Goal: Complete application form: Complete application form

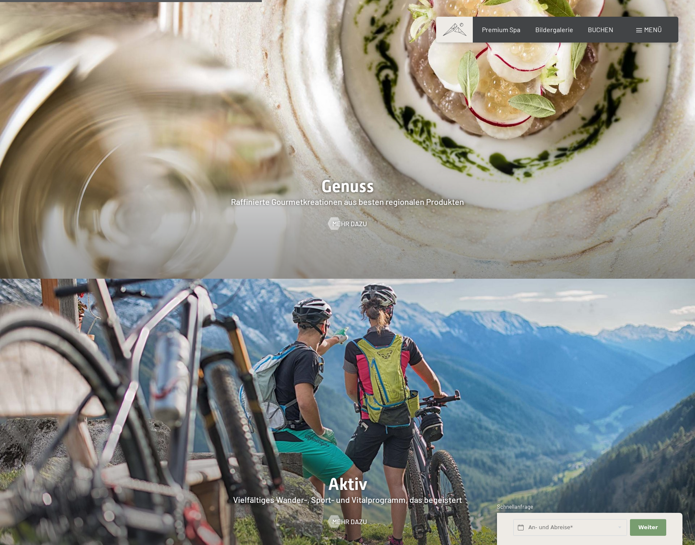
scroll to position [1659, 0]
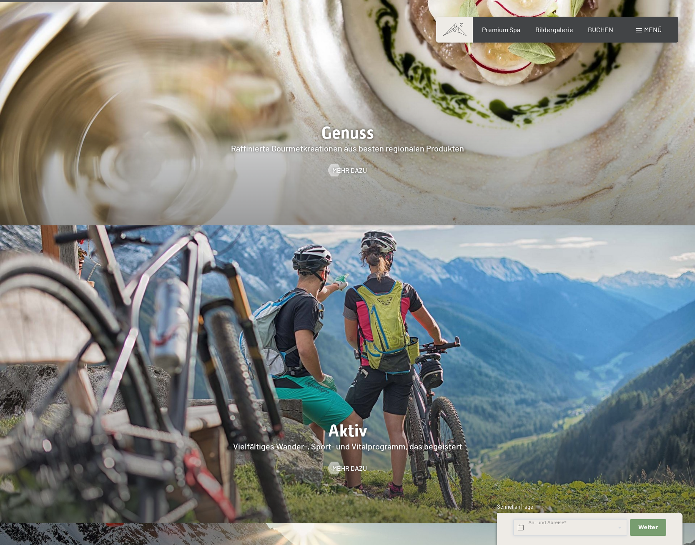
click at [544, 526] on input "text" at bounding box center [571, 527] width 114 height 17
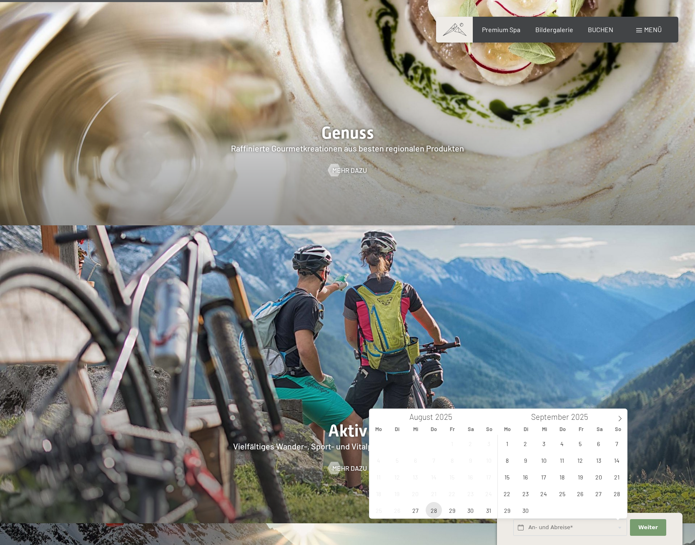
click at [435, 511] on span "28" at bounding box center [434, 510] width 16 height 16
click at [486, 509] on span "31" at bounding box center [489, 510] width 16 height 16
type input "Do. 28.08.2025 - So. 31.08.2025"
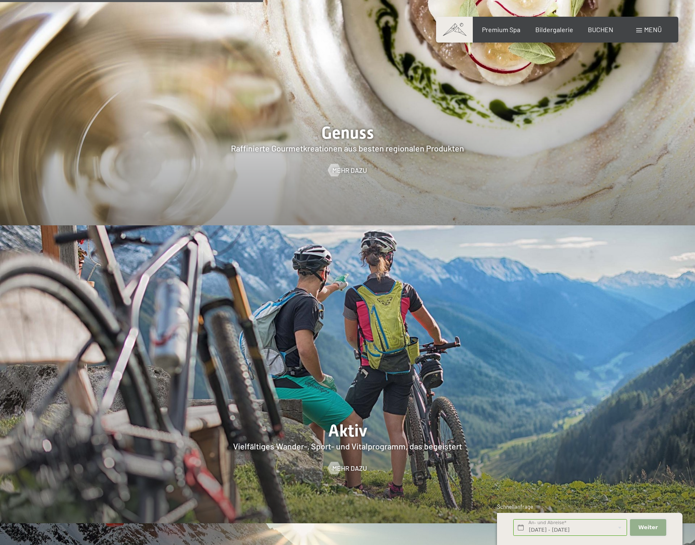
click at [647, 521] on button "Weiter Adressfelder ausblenden" at bounding box center [648, 527] width 36 height 17
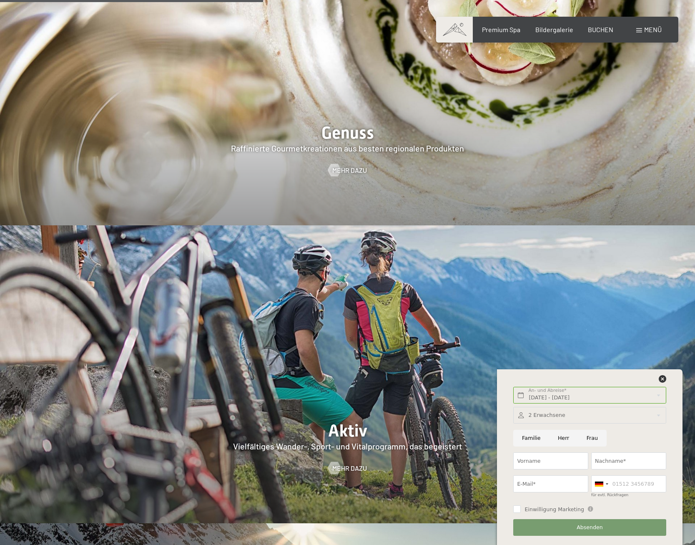
click at [530, 437] on input "Familie" at bounding box center [532, 438] width 36 height 17
radio input "true"
click at [564, 414] on div at bounding box center [590, 415] width 153 height 17
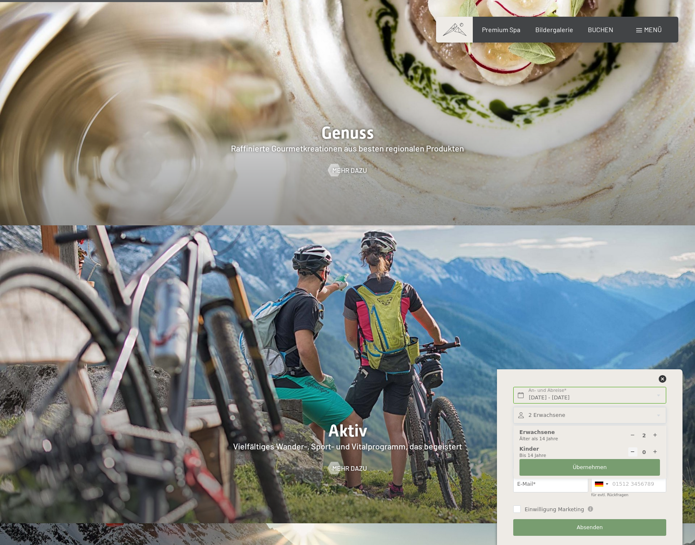
click at [653, 451] on div at bounding box center [656, 452] width 10 height 10
type input "2"
select select
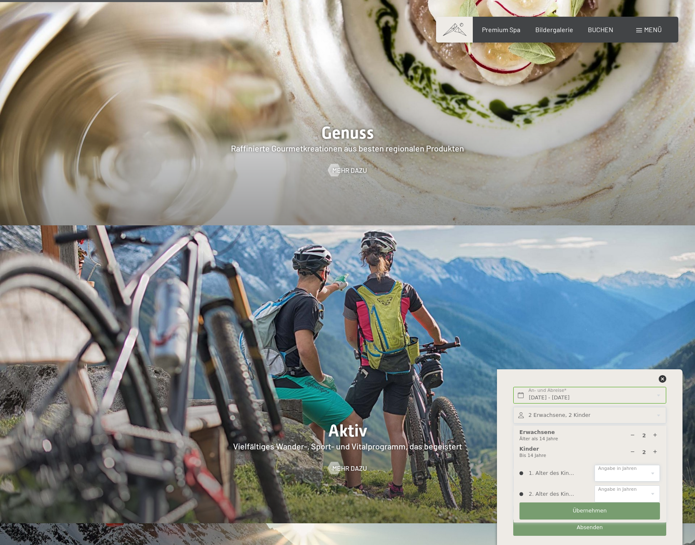
click at [595, 465] on select "0 1 2 3 4 5 6 7 8 9 10 11 12 13 14" at bounding box center [627, 473] width 65 height 17
select select "8"
click option "8" at bounding box center [0, 0] width 0 height 0
click at [595, 485] on select "0 1 2 3 4 5 6 7 8 9 10 11 12 13 14" at bounding box center [627, 493] width 65 height 17
select select "6"
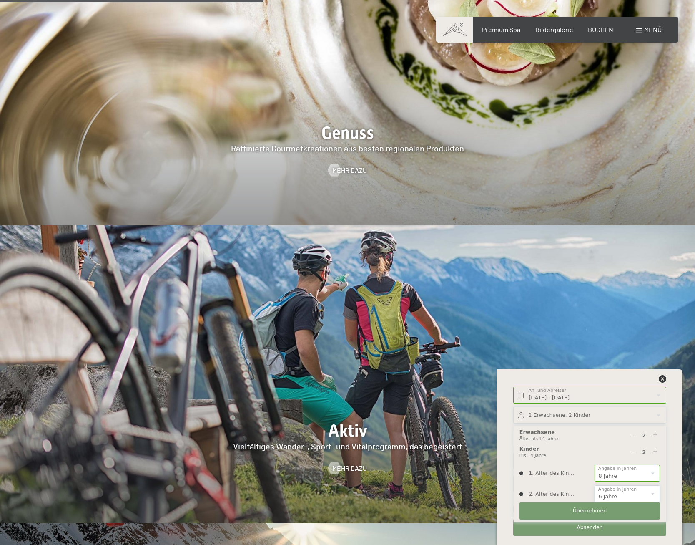
click option "6" at bounding box center [0, 0] width 0 height 0
click at [588, 506] on button "Übernehmen" at bounding box center [590, 510] width 141 height 17
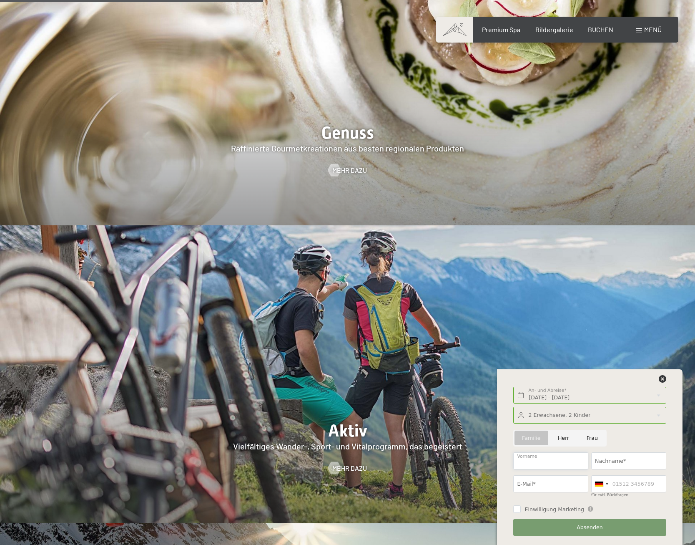
click at [544, 458] on input "Vorname" at bounding box center [551, 460] width 75 height 17
type input "Martin"
type input "Amann"
type input "martin@helmut-amann.at"
type input "+436644033389"
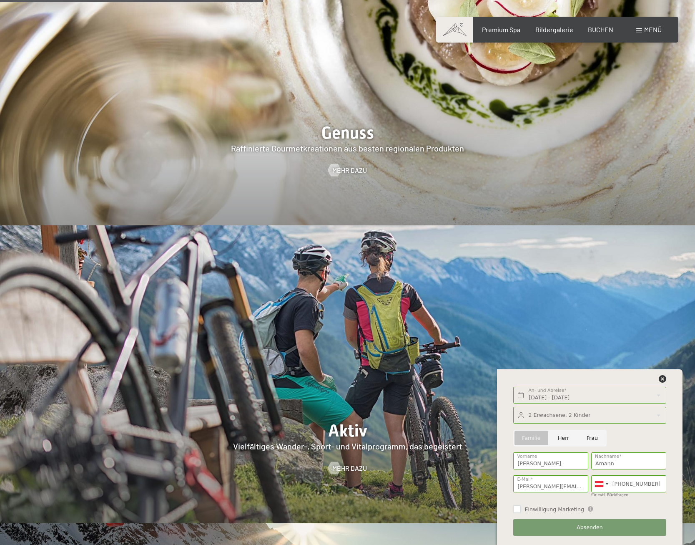
click at [516, 508] on input "Einwilligung Marketing" at bounding box center [518, 509] width 8 height 8
checkbox input "true"
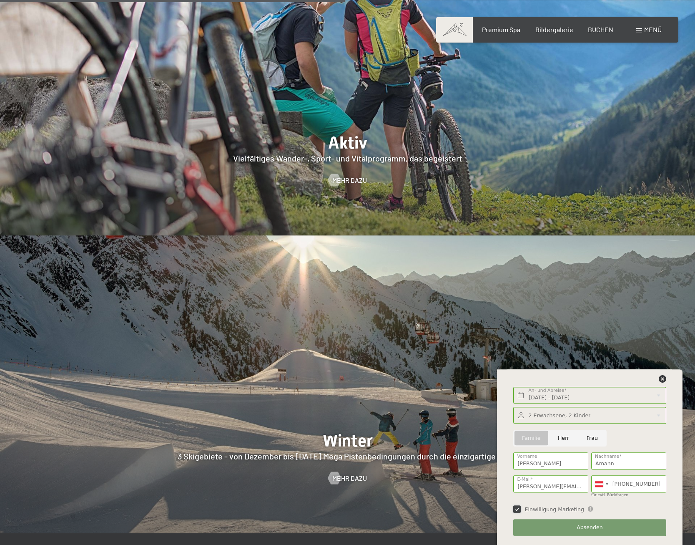
scroll to position [1957, 0]
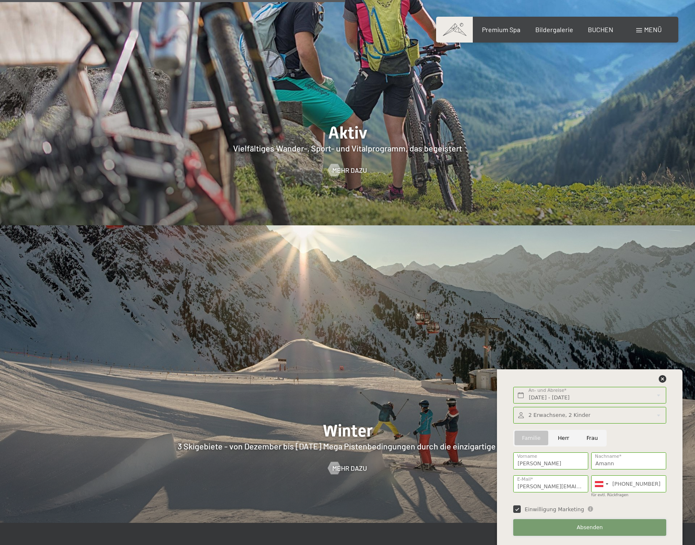
click at [604, 531] on button "Absenden" at bounding box center [590, 527] width 153 height 17
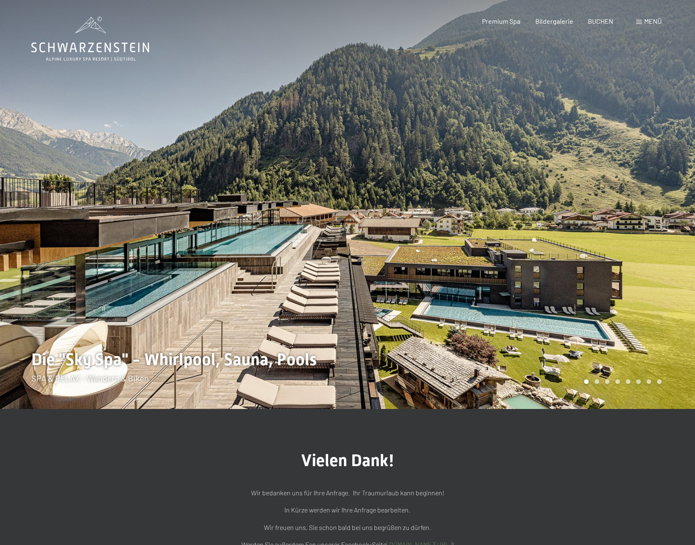
click at [675, 222] on div at bounding box center [522, 204] width 348 height 409
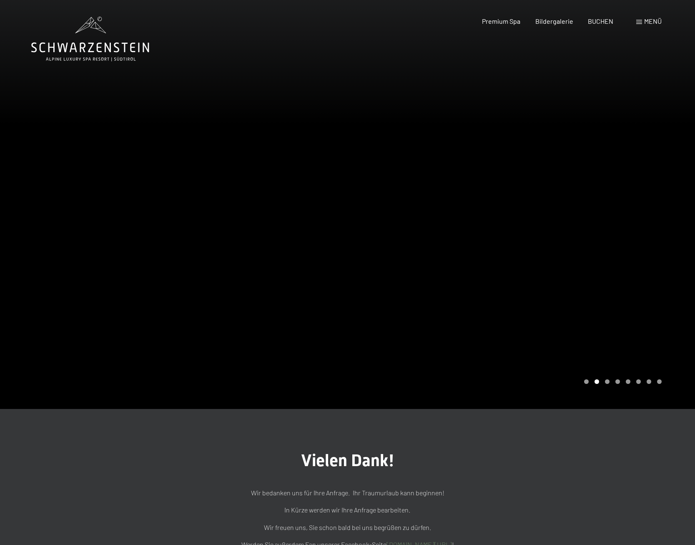
click at [671, 227] on div at bounding box center [522, 204] width 348 height 409
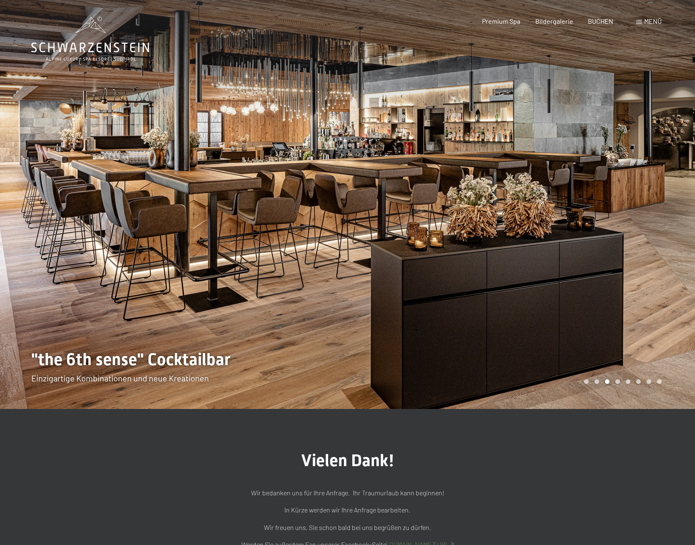
click at [668, 229] on div at bounding box center [522, 204] width 348 height 409
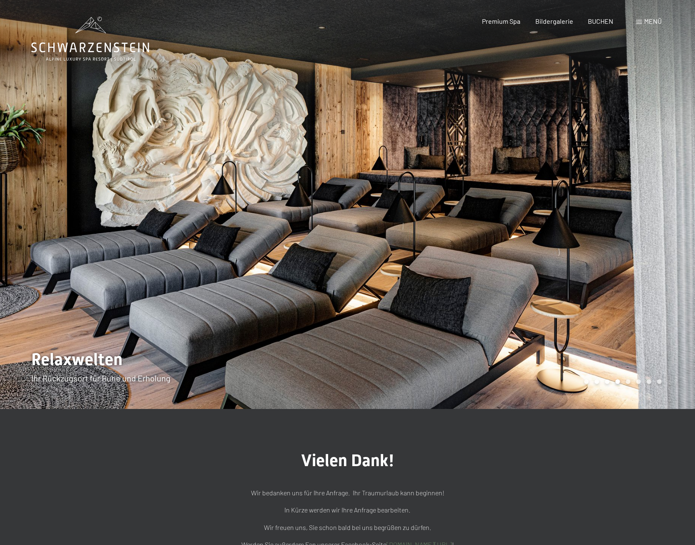
click at [668, 229] on div at bounding box center [522, 204] width 348 height 409
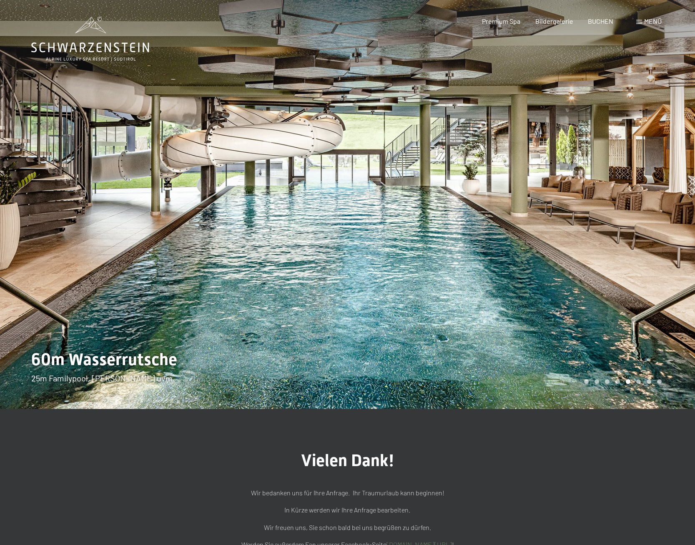
click at [668, 229] on div at bounding box center [522, 204] width 348 height 409
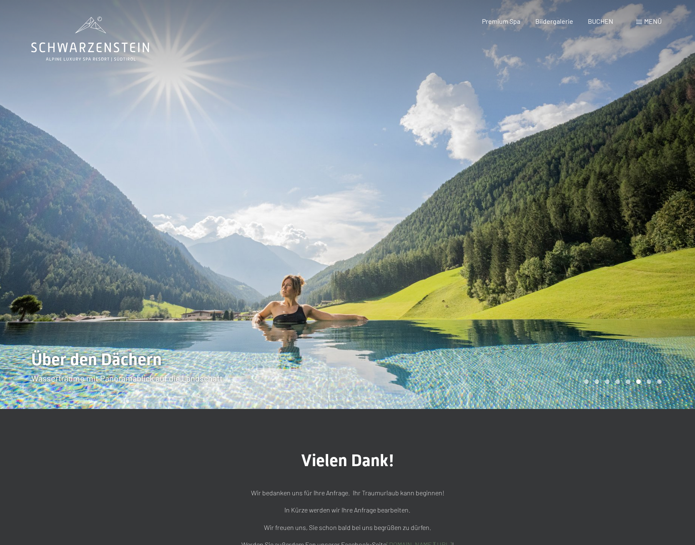
click at [669, 229] on div at bounding box center [522, 204] width 348 height 409
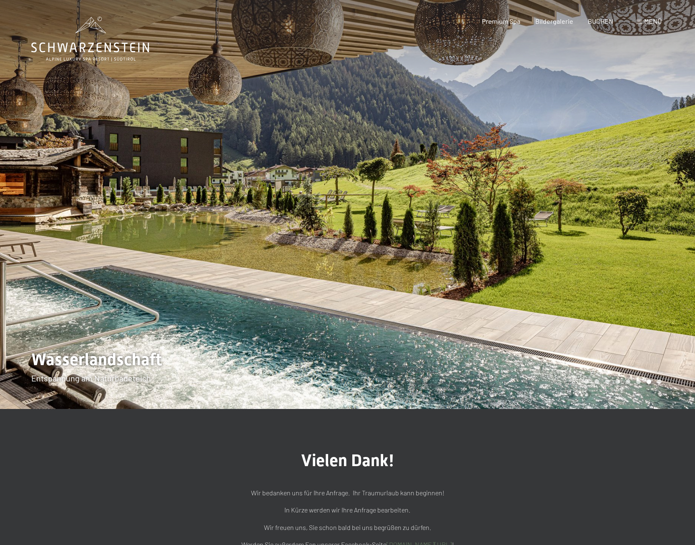
click at [669, 229] on div at bounding box center [522, 204] width 348 height 409
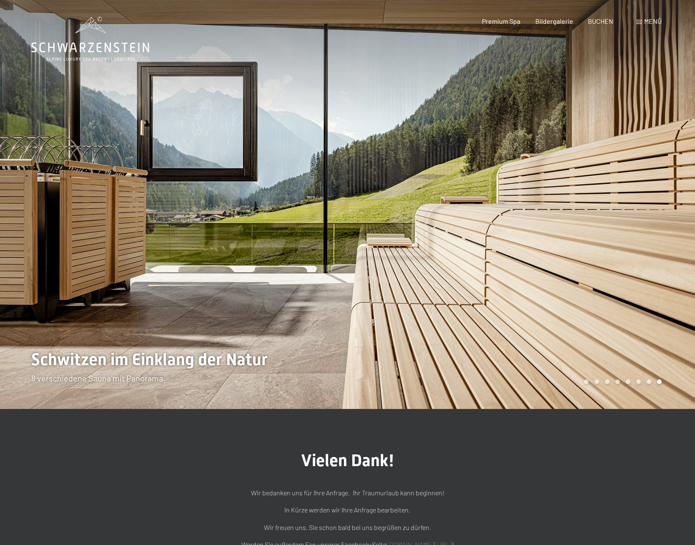
click at [669, 229] on div at bounding box center [522, 204] width 348 height 409
